Goal: Transaction & Acquisition: Book appointment/travel/reservation

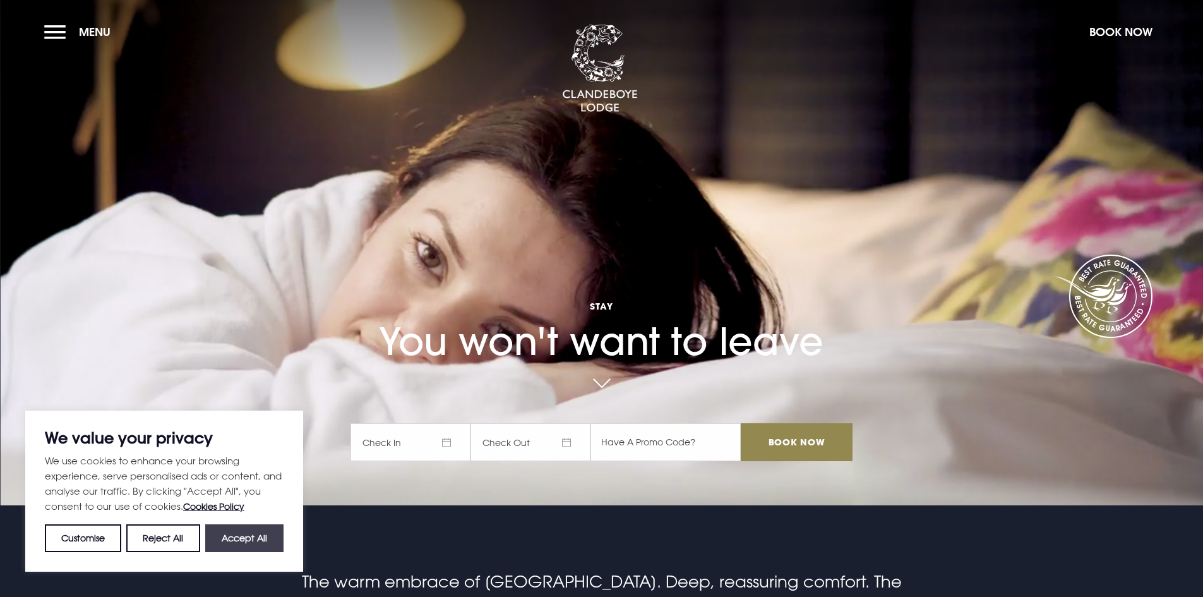
click at [232, 531] on button "Accept All" at bounding box center [244, 538] width 78 height 28
checkbox input "true"
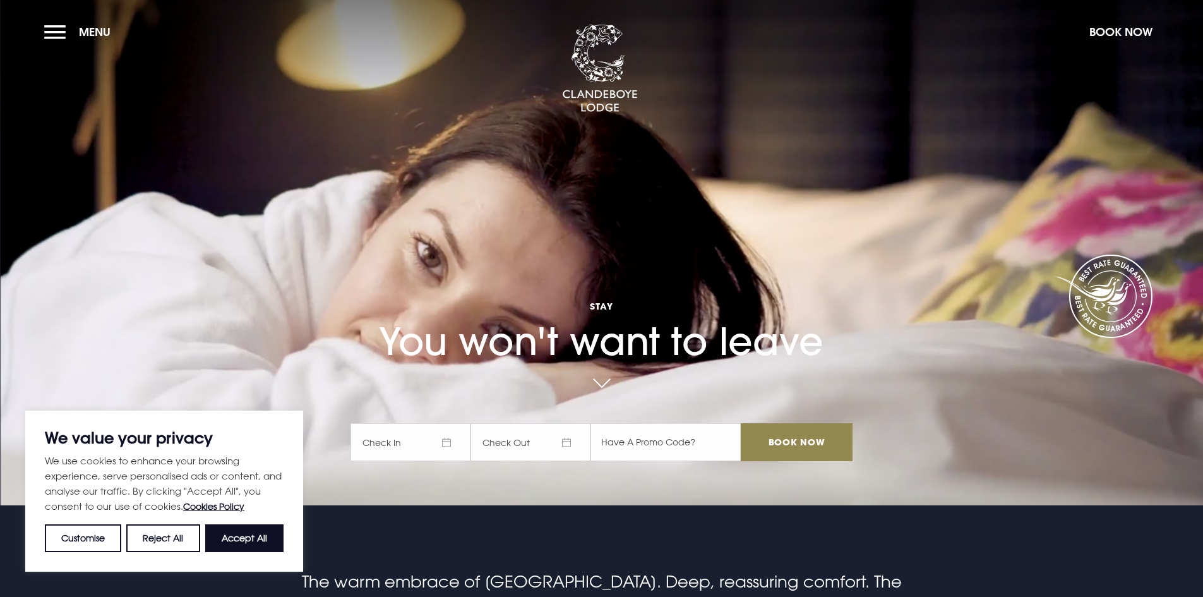
checkbox input "true"
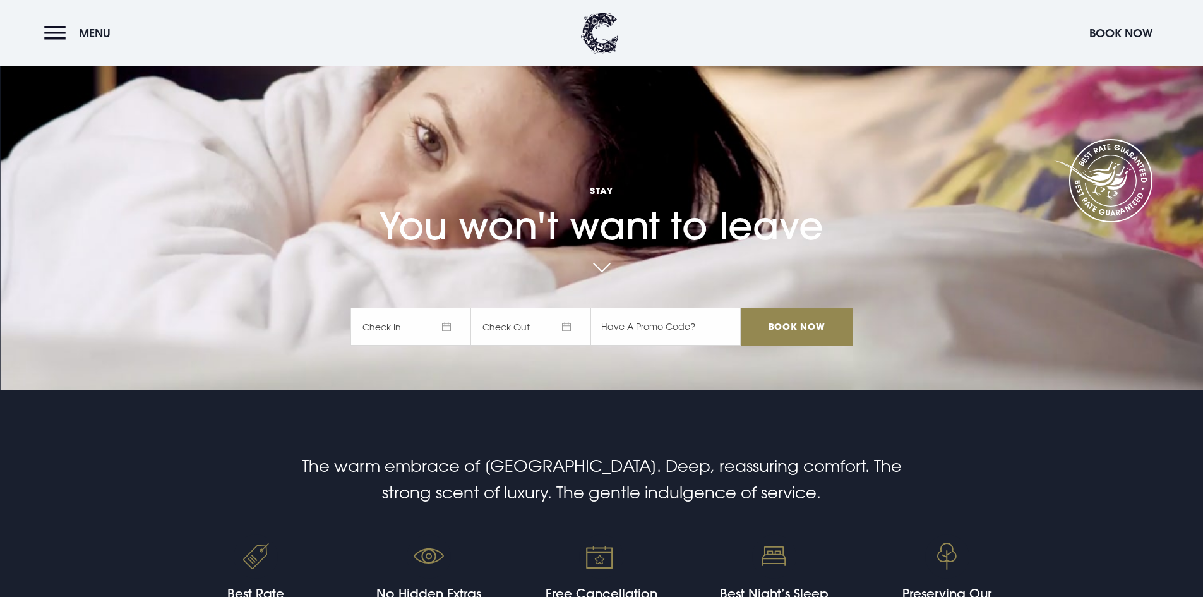
scroll to position [126, 0]
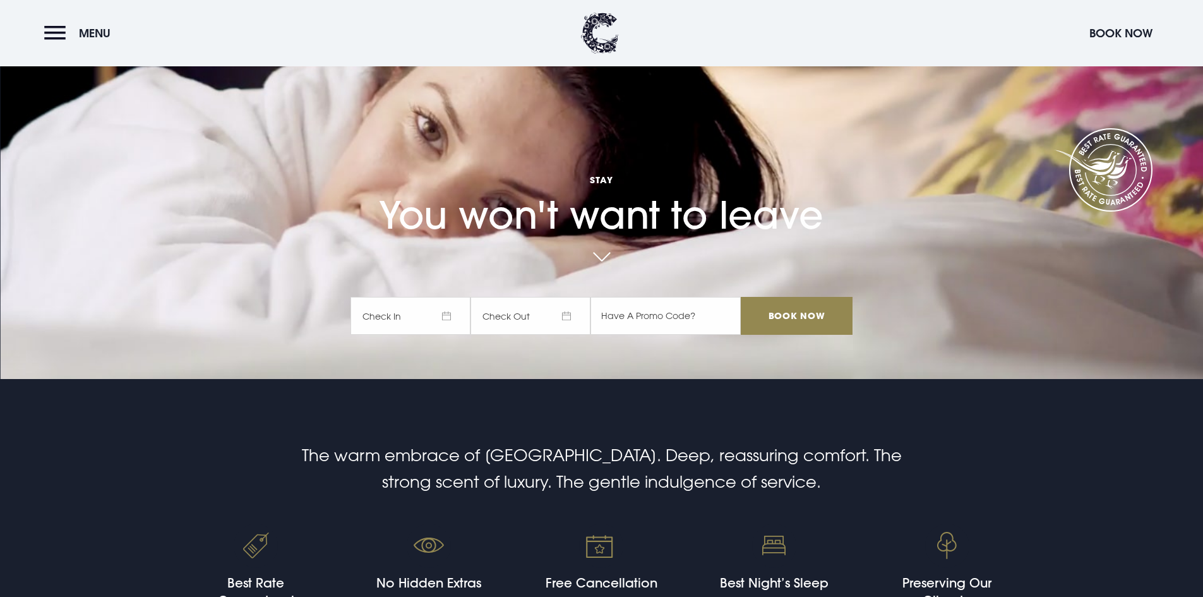
click at [455, 316] on span "Check In" at bounding box center [411, 316] width 120 height 38
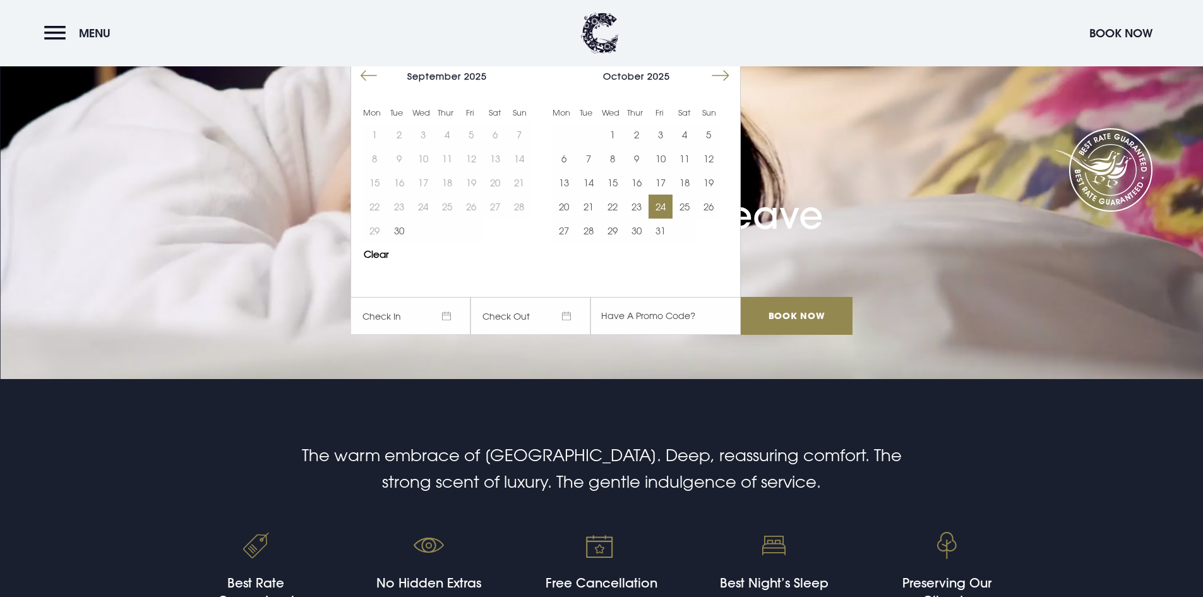
click at [661, 205] on button "24" at bounding box center [661, 207] width 24 height 24
click at [796, 318] on input "Book Now" at bounding box center [796, 316] width 111 height 38
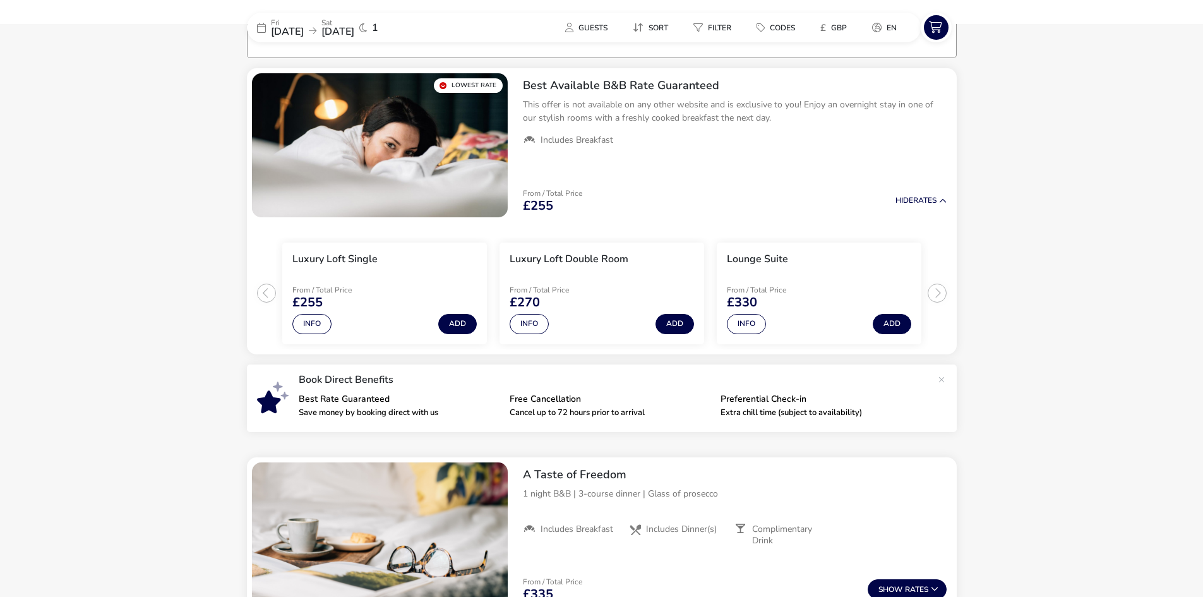
scroll to position [100, 0]
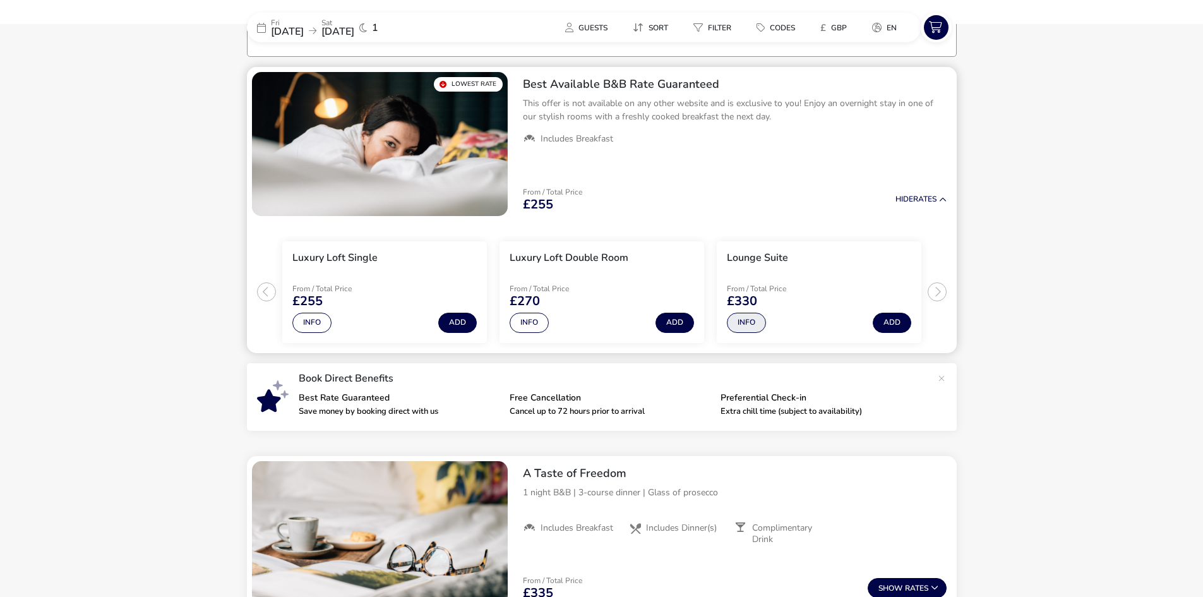
click at [747, 327] on button "Info" at bounding box center [746, 323] width 39 height 20
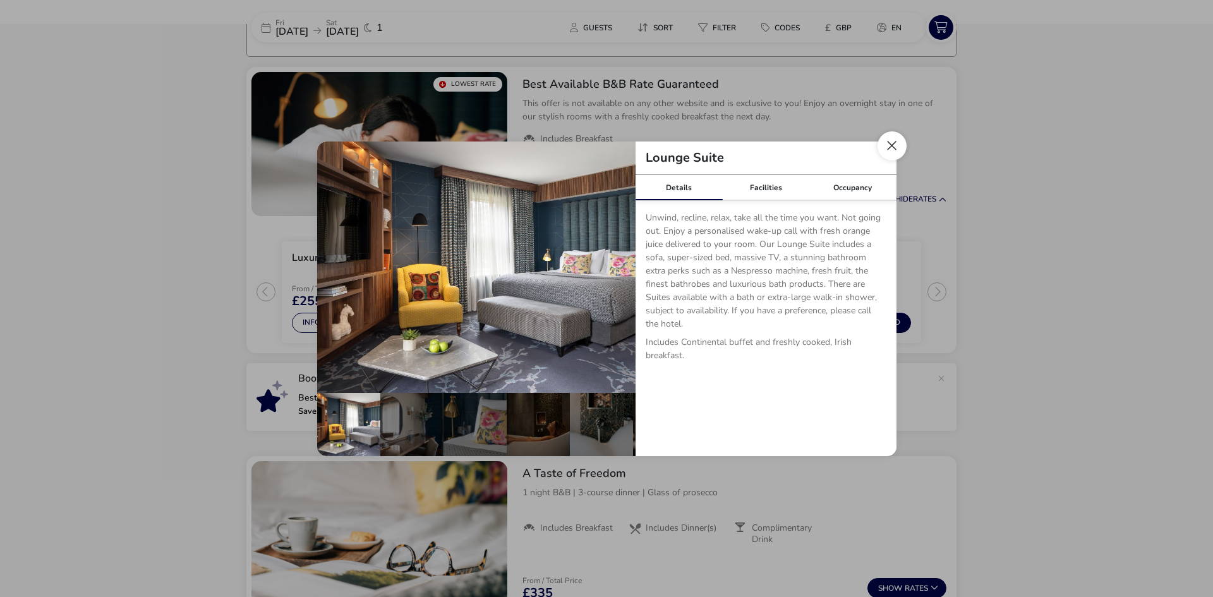
click at [887, 150] on button "Close dialog" at bounding box center [891, 145] width 29 height 29
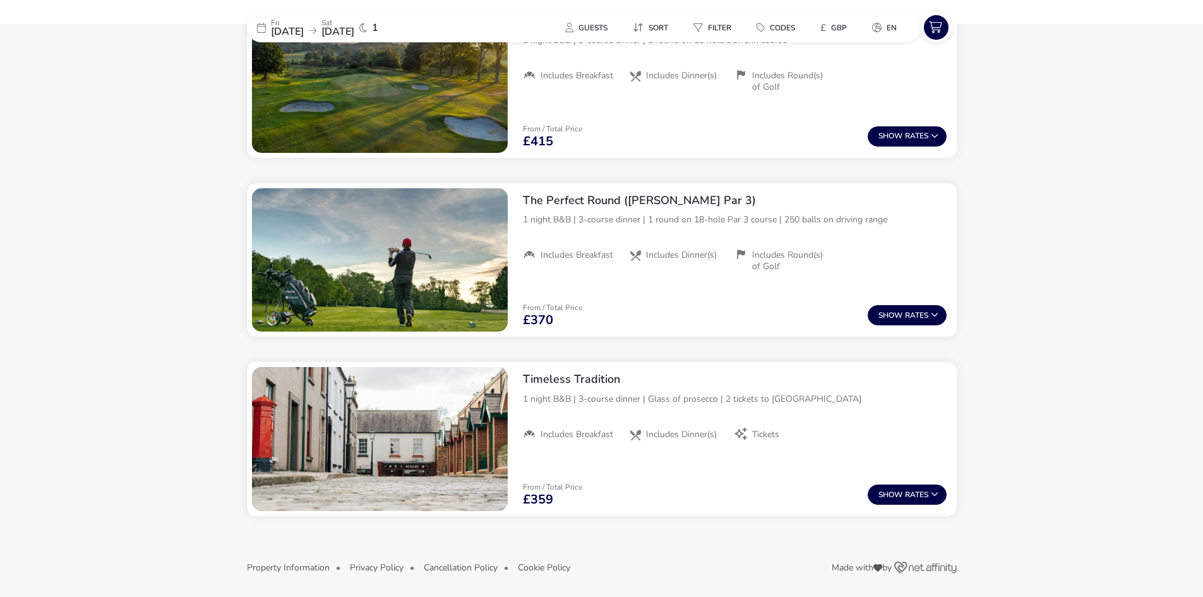
scroll to position [1272, 0]
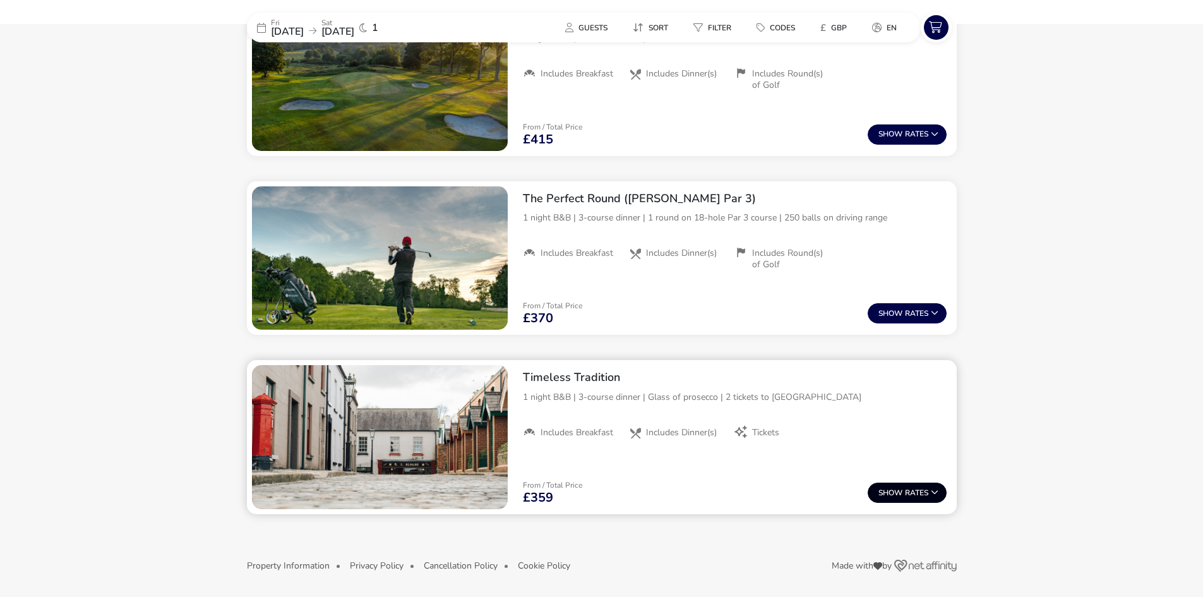
click at [925, 491] on button "Show Rates" at bounding box center [907, 493] width 79 height 20
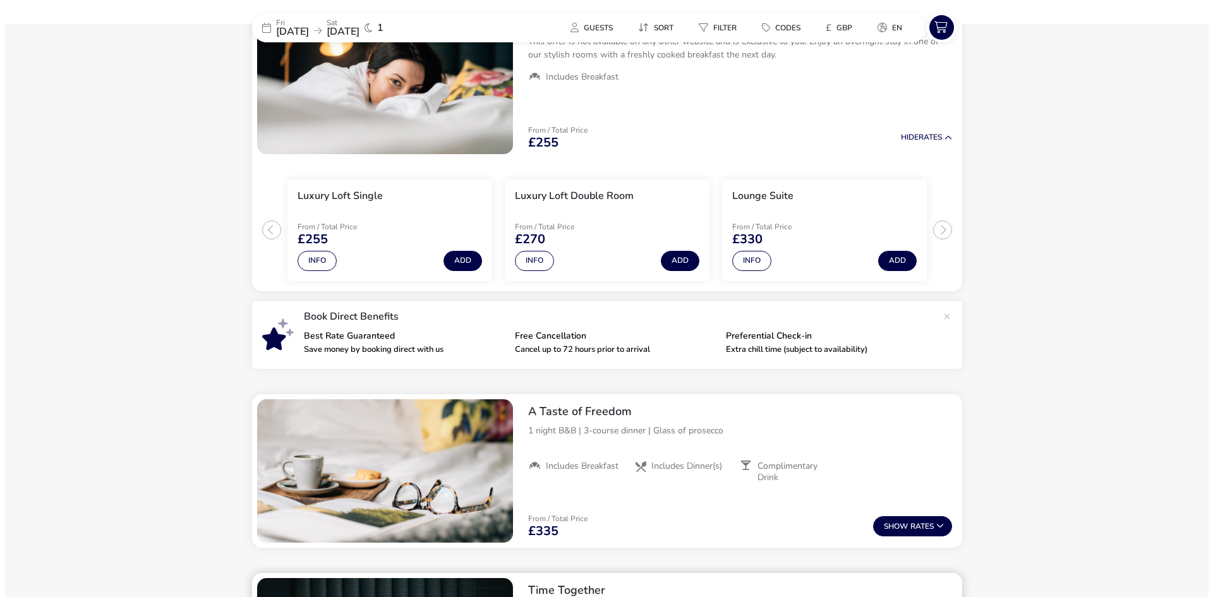
scroll to position [0, 0]
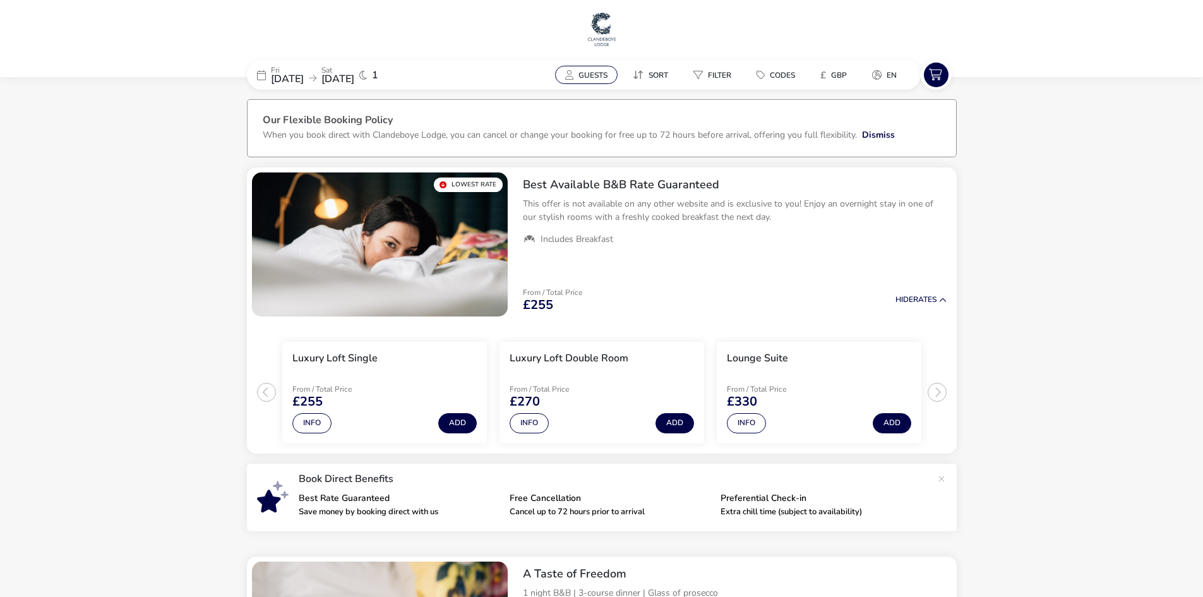
click at [583, 75] on span "Guests" at bounding box center [593, 75] width 29 height 10
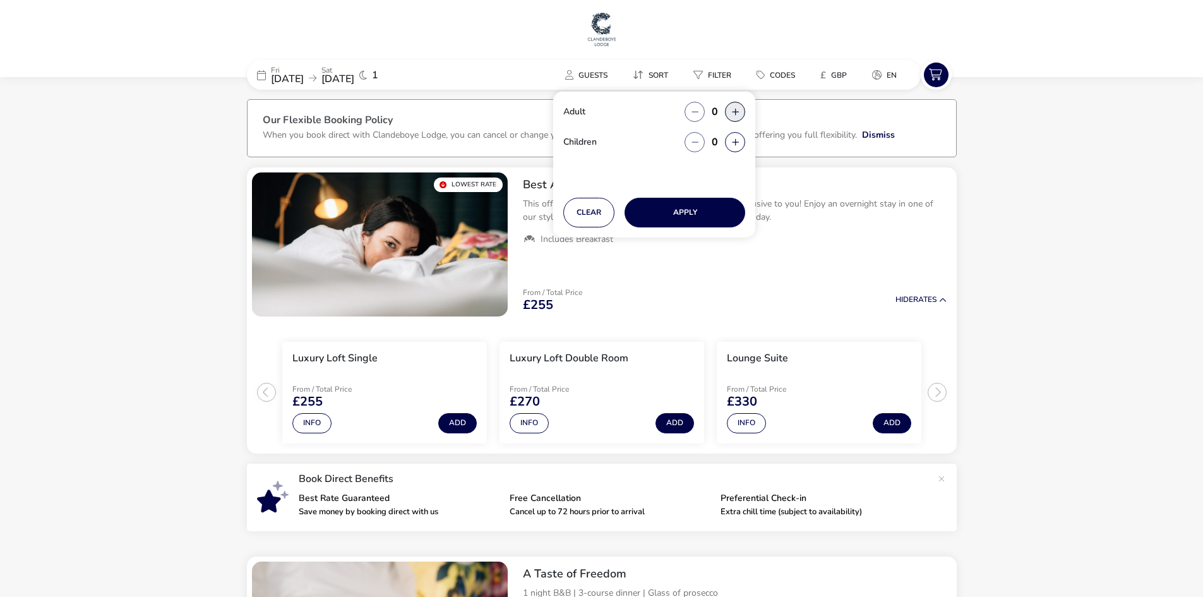
click at [738, 109] on button "button" at bounding box center [735, 112] width 20 height 20
click at [740, 109] on span "button" at bounding box center [740, 109] width 0 height 0
type input "2"
click at [736, 136] on button "button" at bounding box center [735, 142] width 20 height 20
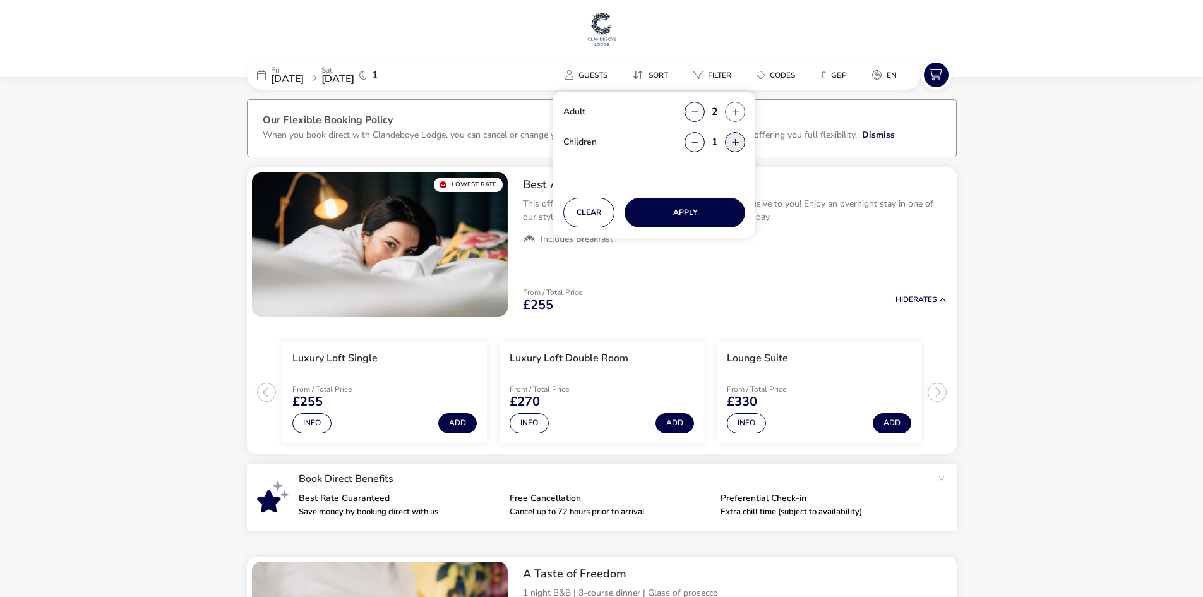
type input "2"
click at [696, 210] on button "Apply" at bounding box center [685, 213] width 121 height 30
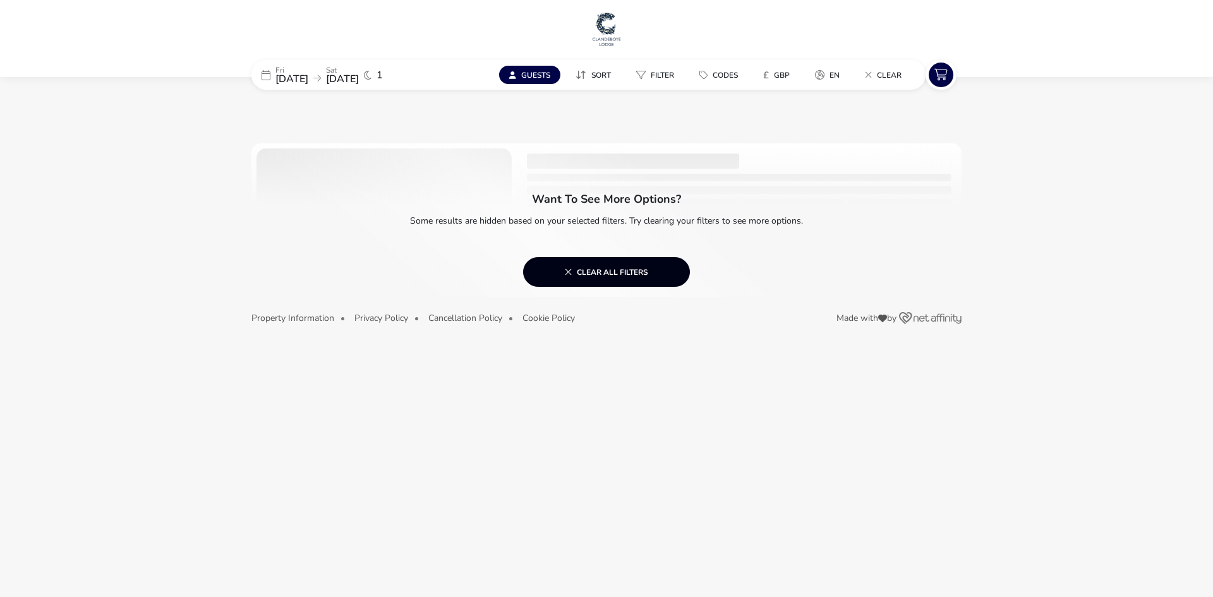
click at [628, 274] on span "Clear all filters" at bounding box center [606, 272] width 83 height 10
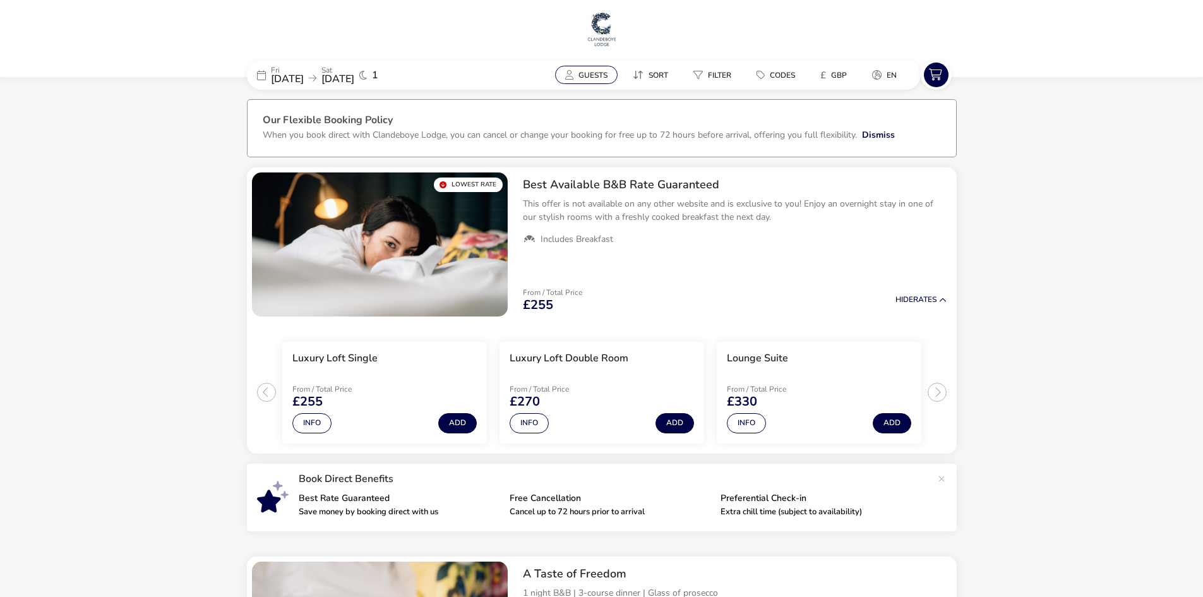
click at [583, 78] on span "Guests" at bounding box center [593, 75] width 29 height 10
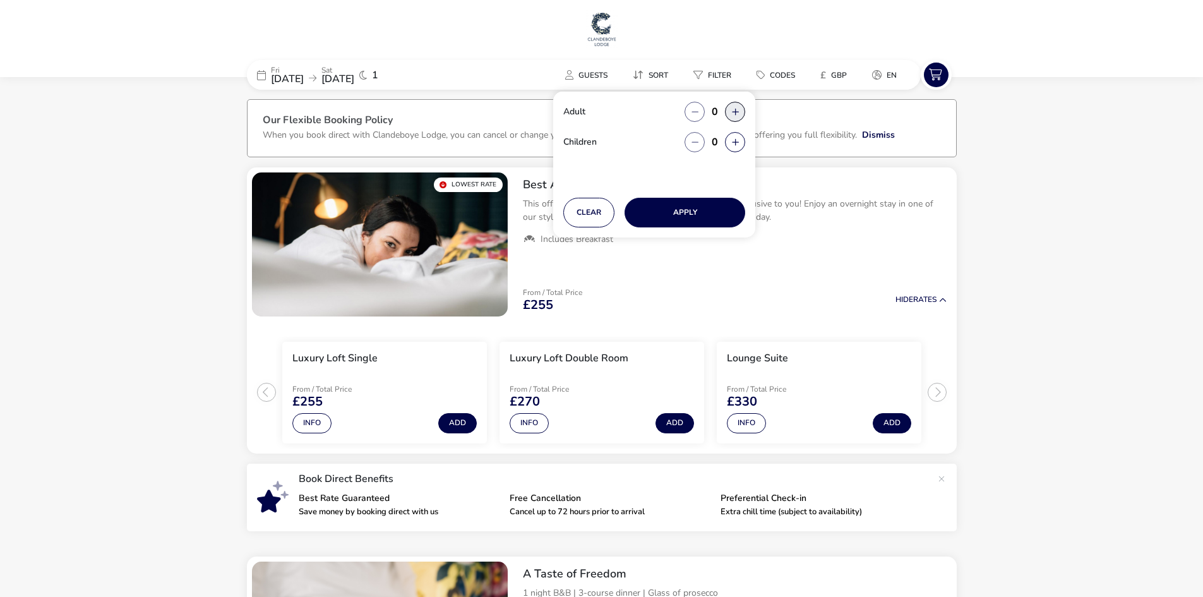
click at [732, 109] on button "button" at bounding box center [735, 112] width 20 height 20
type input "2"
click at [740, 143] on button "button" at bounding box center [735, 142] width 20 height 20
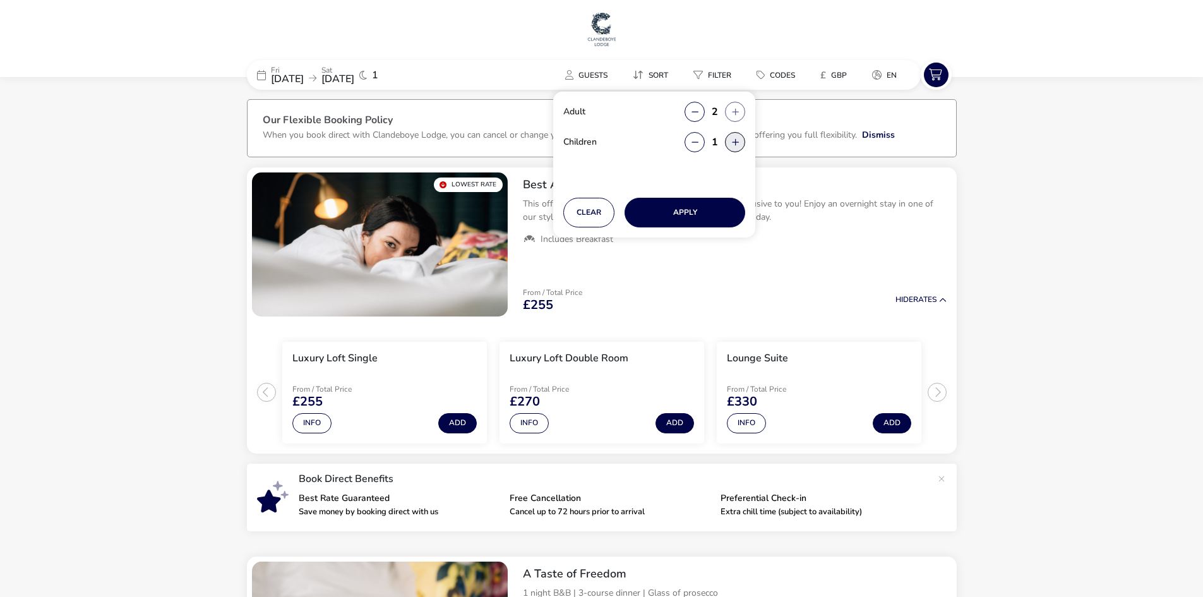
type input "2"
click at [696, 209] on button "Apply" at bounding box center [685, 213] width 121 height 30
